Goal: Book appointment/travel/reservation

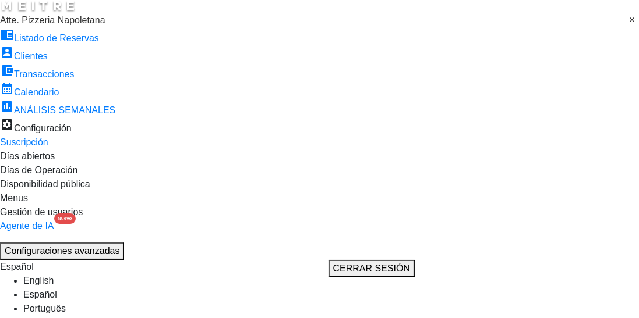
type input "[DEMOGRAPHIC_DATA] [DATE]"
